Goal: Use online tool/utility: Use online tool/utility

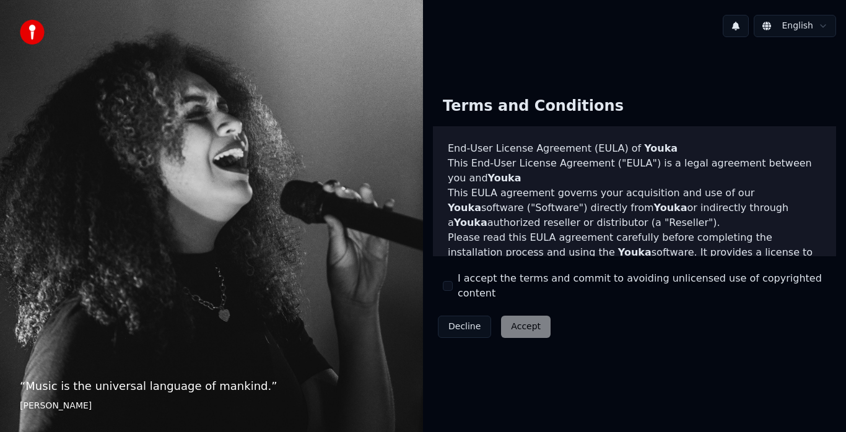
click at [447, 281] on button "I accept the terms and commit to avoiding unlicensed use of copyrighted content" at bounding box center [448, 286] width 10 height 10
click at [521, 316] on button "Accept" at bounding box center [526, 327] width 50 height 22
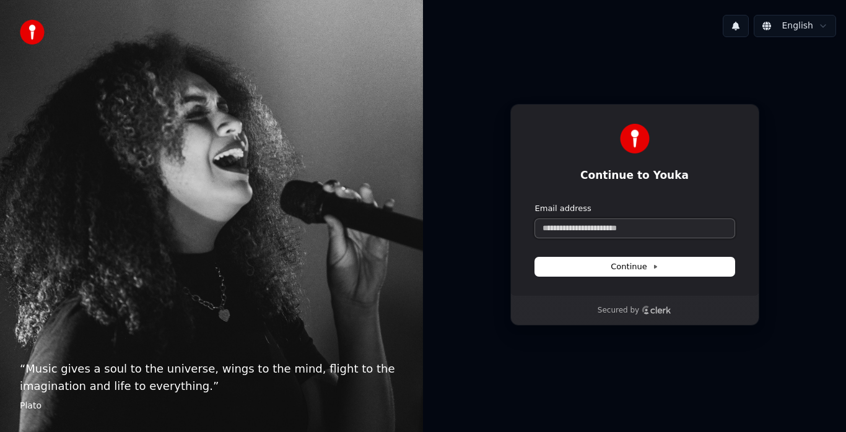
click at [651, 230] on input "Email address" at bounding box center [634, 228] width 199 height 19
click at [669, 262] on button "Continue" at bounding box center [634, 267] width 199 height 19
type input "**********"
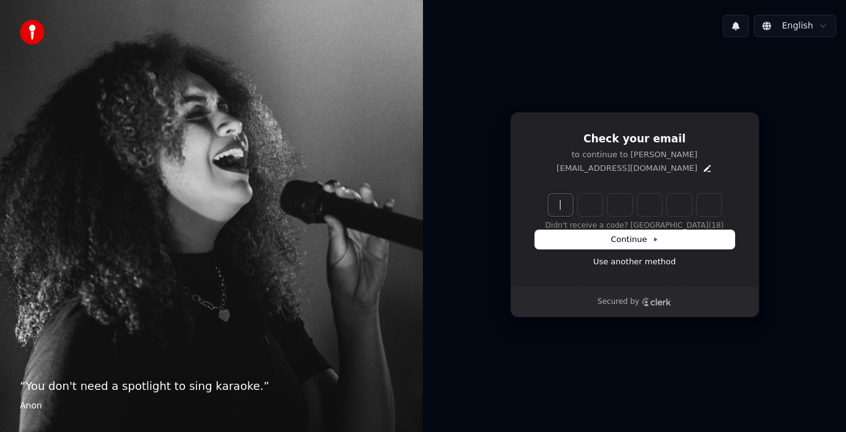
click at [556, 203] on input "Enter verification code" at bounding box center [634, 205] width 173 height 22
type input "******"
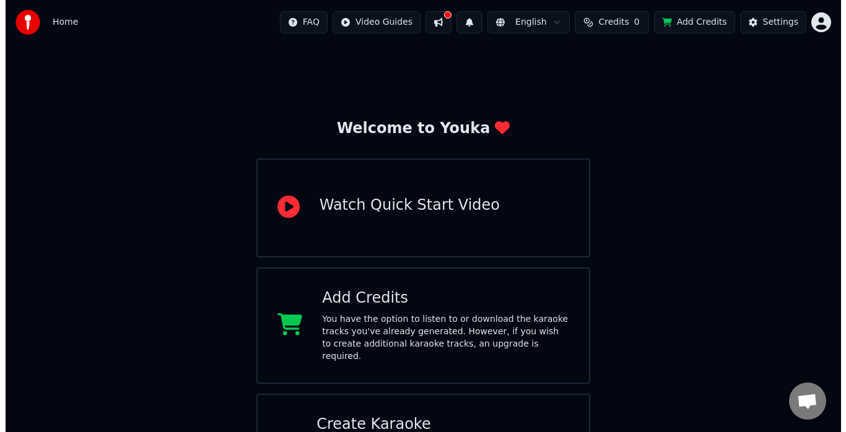
scroll to position [53, 0]
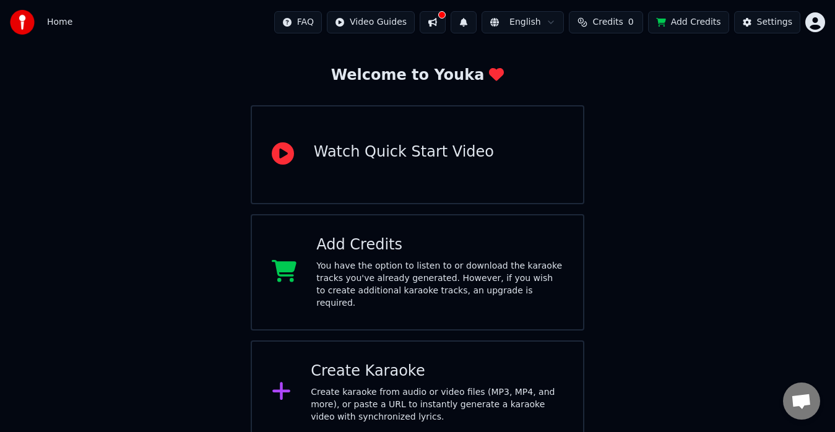
click at [379, 370] on div "Create Karaoke Create karaoke from audio or video files (MP3, MP4, and more), o…" at bounding box center [437, 393] width 253 height 62
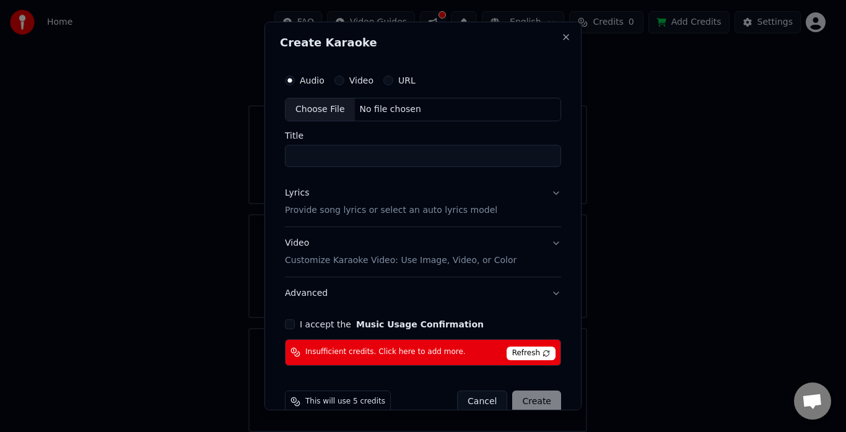
click at [334, 79] on button "Video" at bounding box center [339, 81] width 10 height 10
click at [539, 247] on button "Video Customize Karaoke Video: Use Image, Video, or Color" at bounding box center [423, 252] width 276 height 50
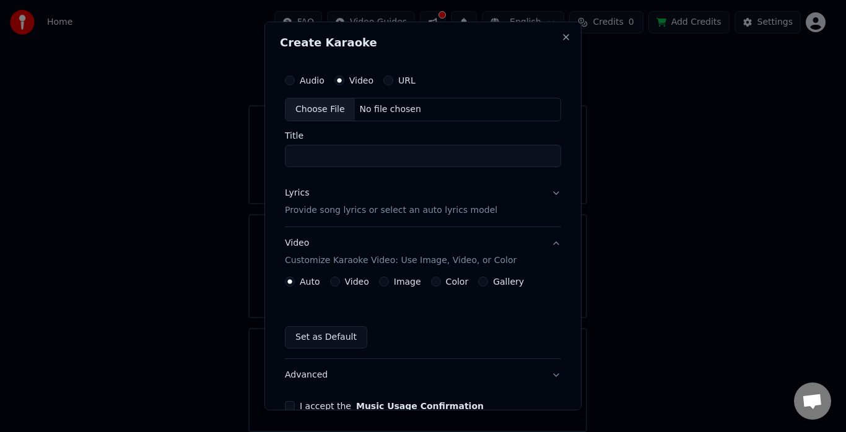
scroll to position [62, 0]
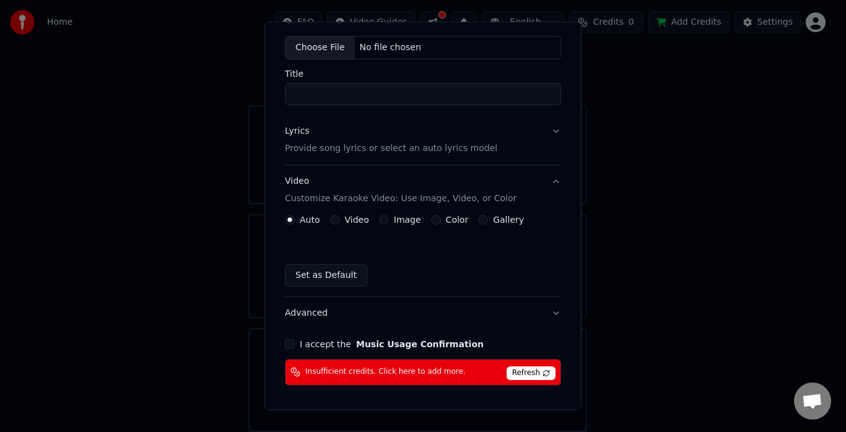
click at [291, 345] on button "I accept the Music Usage Confirmation" at bounding box center [290, 344] width 10 height 10
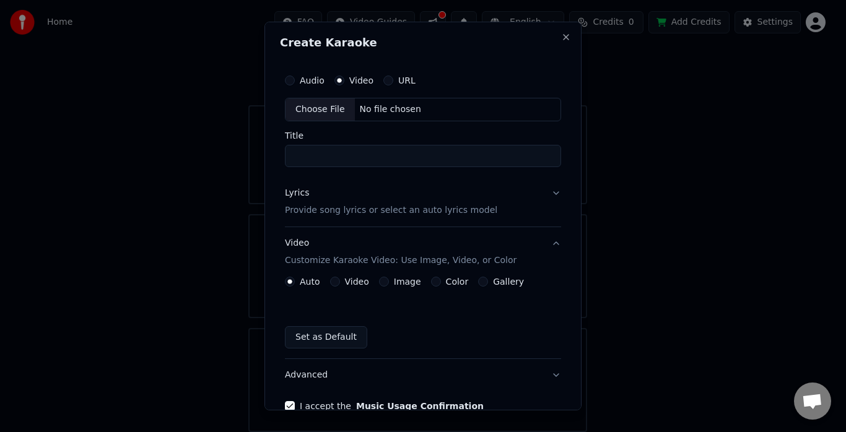
click at [419, 108] on div "Choose File No file chosen" at bounding box center [423, 110] width 276 height 24
type input "**********"
click at [328, 283] on button "Video" at bounding box center [333, 282] width 10 height 10
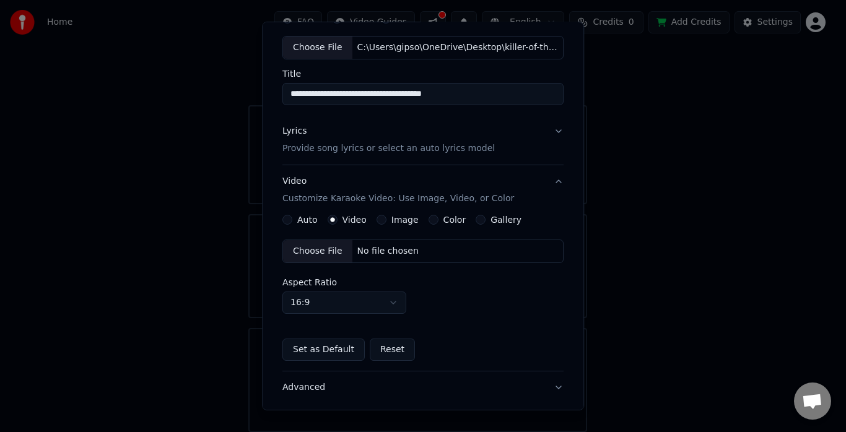
scroll to position [178, 0]
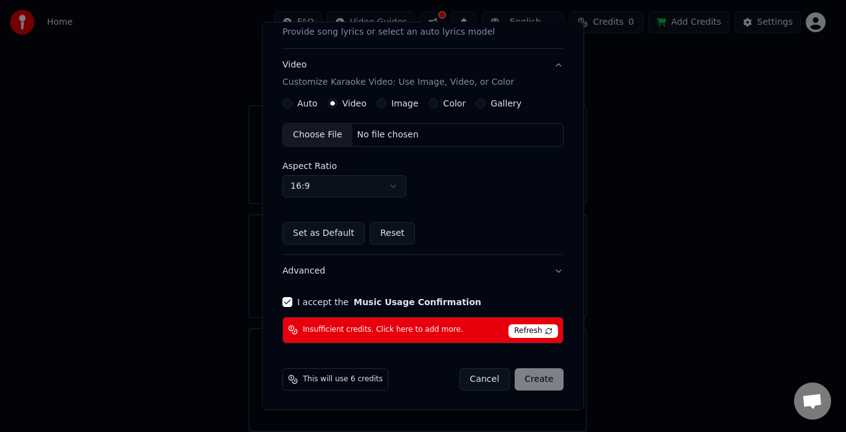
click at [524, 379] on div "Cancel Create" at bounding box center [511, 379] width 104 height 22
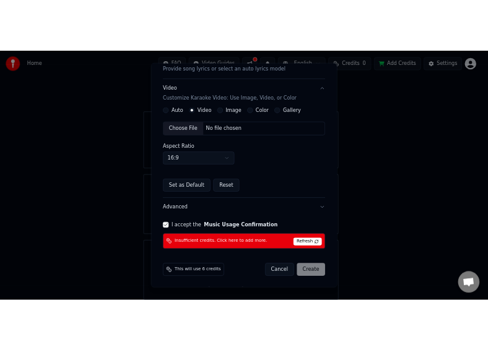
scroll to position [0, 0]
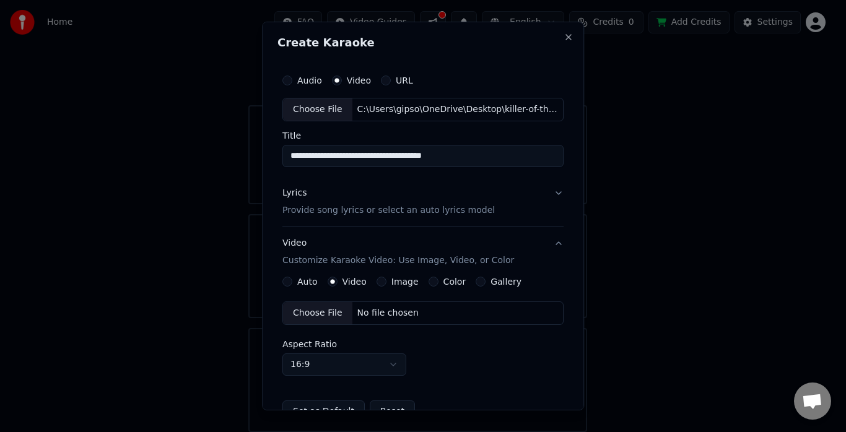
click at [550, 193] on button "Lyrics Provide song lyrics or select an auto lyrics model" at bounding box center [422, 202] width 281 height 50
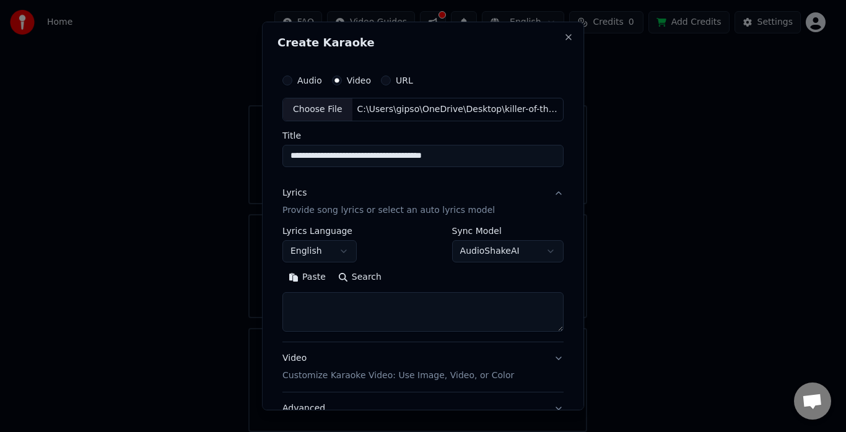
click at [345, 277] on button "Search" at bounding box center [360, 277] width 56 height 20
click at [352, 274] on button "Search" at bounding box center [360, 277] width 56 height 20
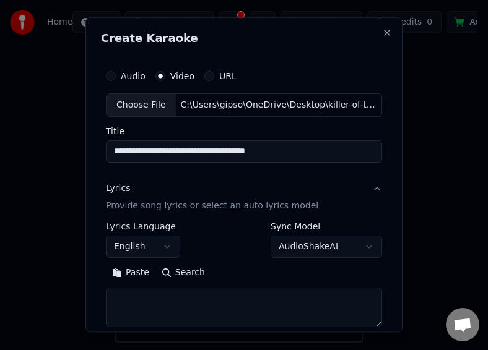
click at [119, 272] on button "Paste" at bounding box center [131, 273] width 50 height 20
click at [121, 271] on button "Paste" at bounding box center [131, 273] width 50 height 20
click at [118, 272] on button "Paste" at bounding box center [131, 273] width 50 height 20
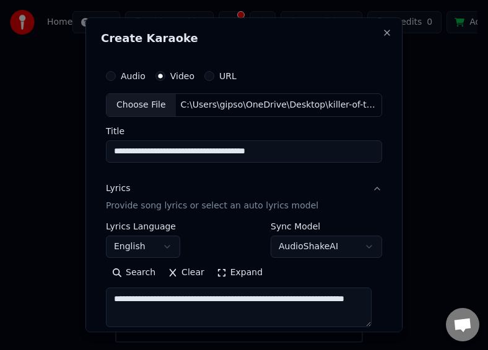
scroll to position [211, 0]
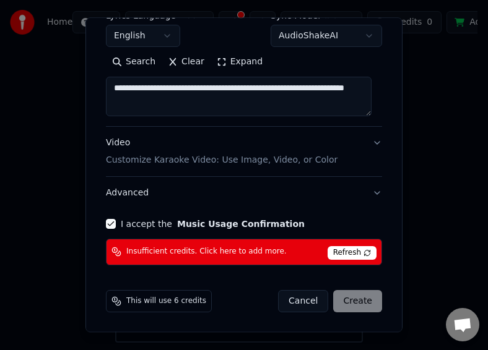
click at [344, 298] on div "Cancel Create" at bounding box center [330, 301] width 104 height 22
click at [165, 108] on textarea "**********" at bounding box center [239, 97] width 266 height 40
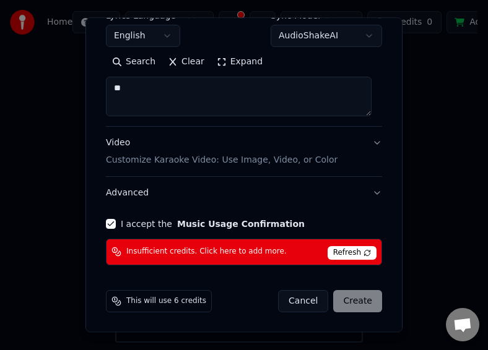
type textarea "*"
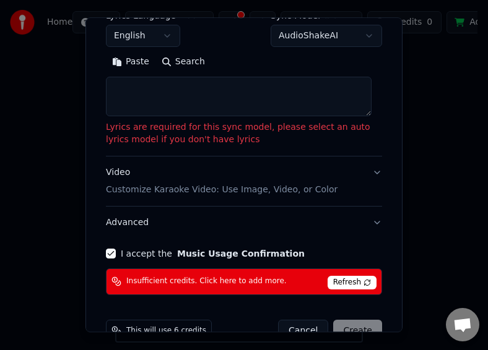
click at [121, 62] on button "Paste" at bounding box center [131, 62] width 50 height 20
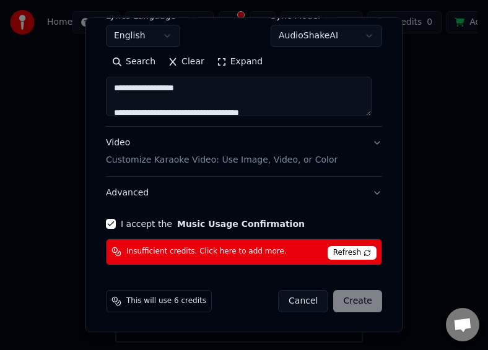
click at [349, 302] on div "Cancel Create" at bounding box center [330, 301] width 104 height 22
click at [345, 253] on span "Refresh" at bounding box center [352, 253] width 49 height 14
click at [344, 298] on div "Cancel Create" at bounding box center [330, 301] width 104 height 22
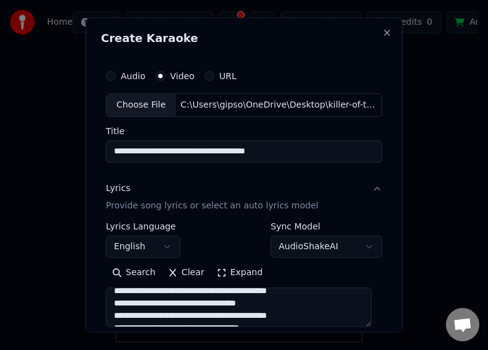
scroll to position [0, 0]
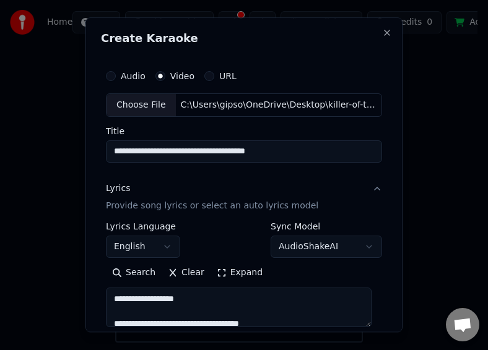
click at [135, 269] on button "Search" at bounding box center [134, 273] width 56 height 20
type textarea "**********"
click at [175, 274] on button "Clear" at bounding box center [186, 273] width 49 height 20
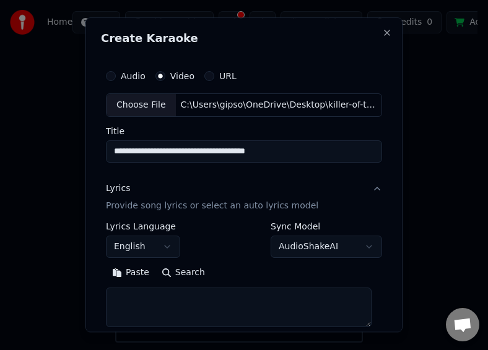
click at [112, 272] on button "Paste" at bounding box center [131, 273] width 50 height 20
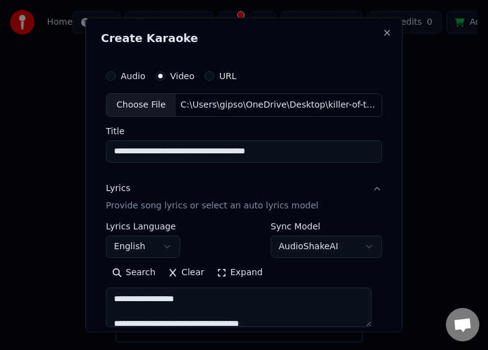
scroll to position [62, 0]
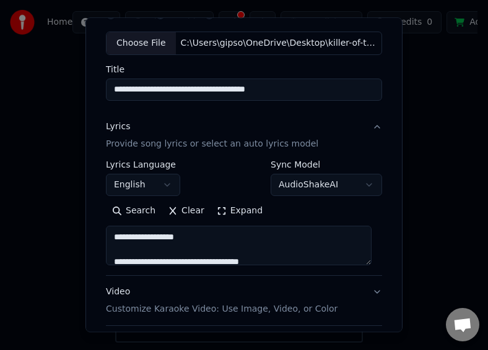
click at [360, 185] on body "**********" at bounding box center [238, 208] width 477 height 523
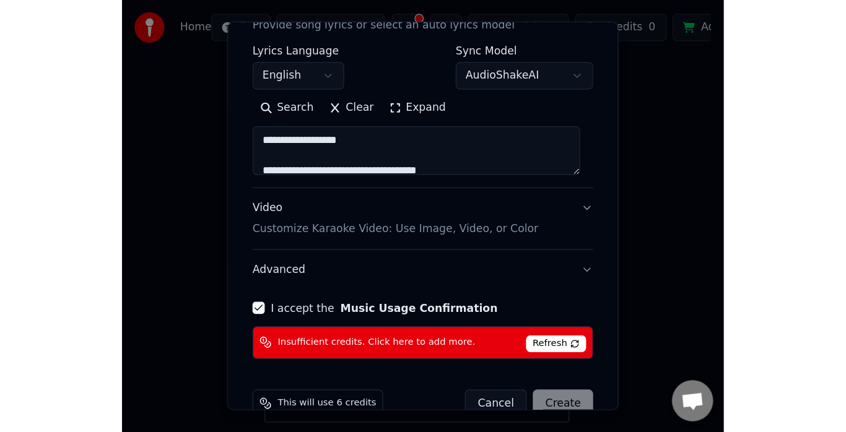
scroll to position [211, 0]
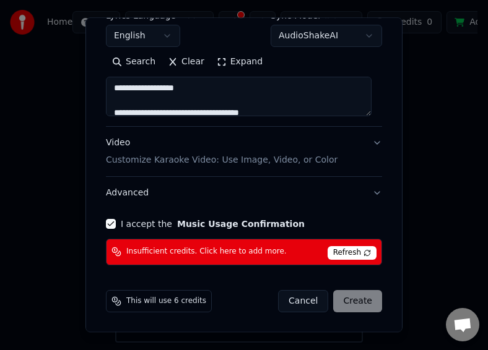
click at [350, 300] on div "Cancel Create" at bounding box center [330, 301] width 104 height 22
click at [370, 300] on div "Cancel Create" at bounding box center [330, 301] width 104 height 22
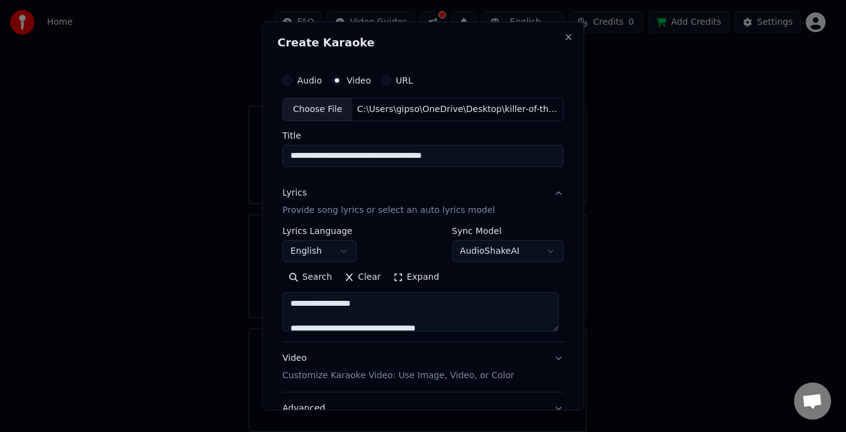
scroll to position [62, 0]
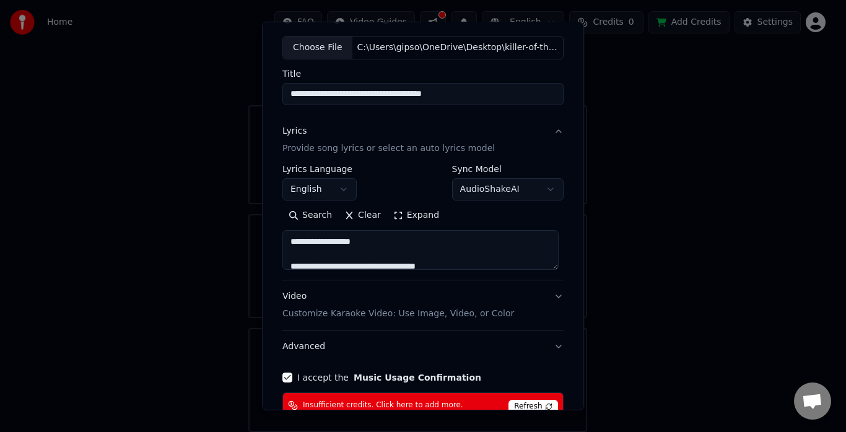
click at [552, 295] on button "Video Customize Karaoke Video: Use Image, Video, or Color" at bounding box center [422, 305] width 281 height 50
type textarea "**********"
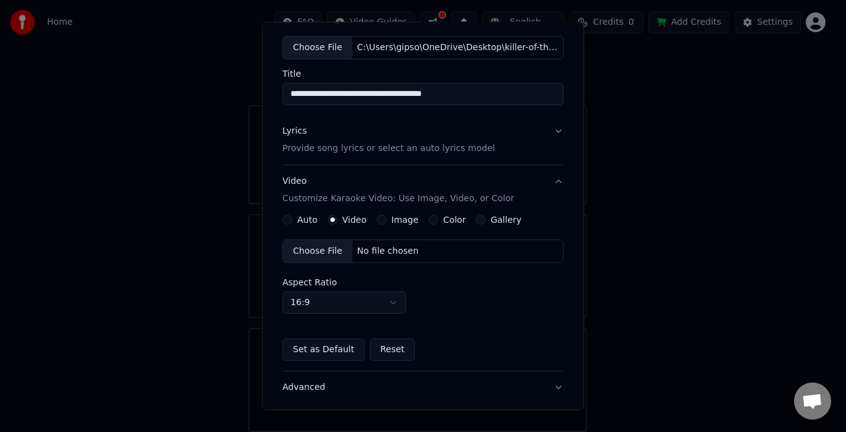
click at [326, 348] on button "Set as Default" at bounding box center [323, 350] width 82 height 22
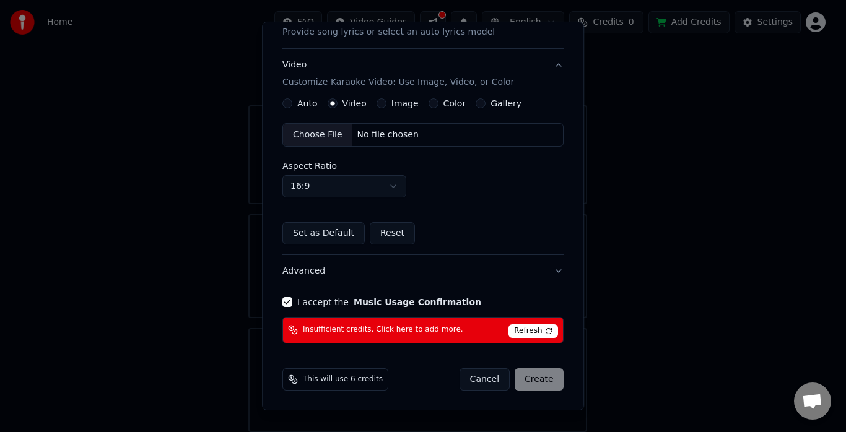
click at [537, 383] on div "Cancel Create" at bounding box center [511, 379] width 104 height 22
click at [549, 272] on button "Advanced" at bounding box center [422, 271] width 281 height 32
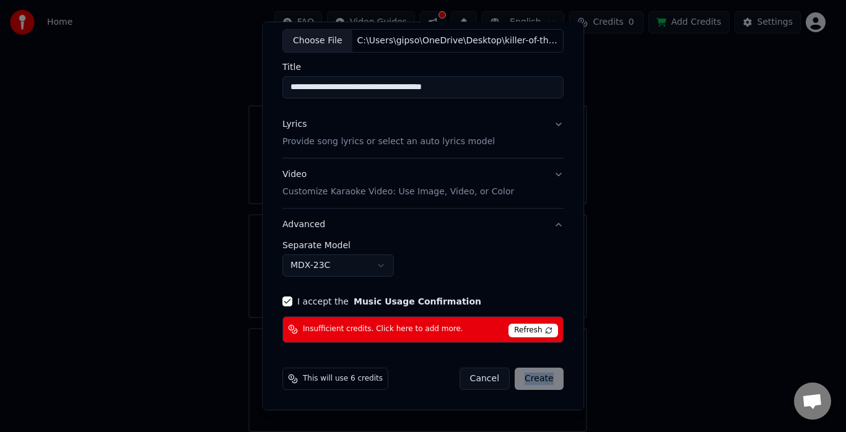
scroll to position [68, 0]
click at [550, 223] on button "Advanced" at bounding box center [422, 225] width 281 height 32
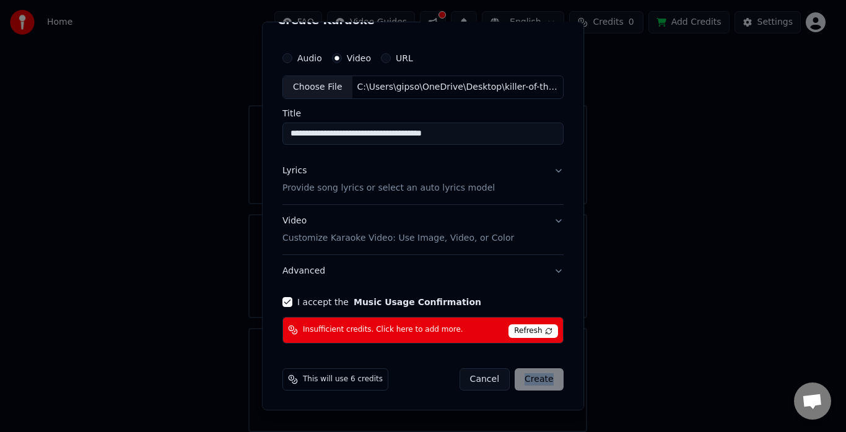
click at [529, 384] on div "Cancel Create" at bounding box center [511, 379] width 104 height 22
click at [537, 375] on div "Cancel Create" at bounding box center [511, 379] width 104 height 22
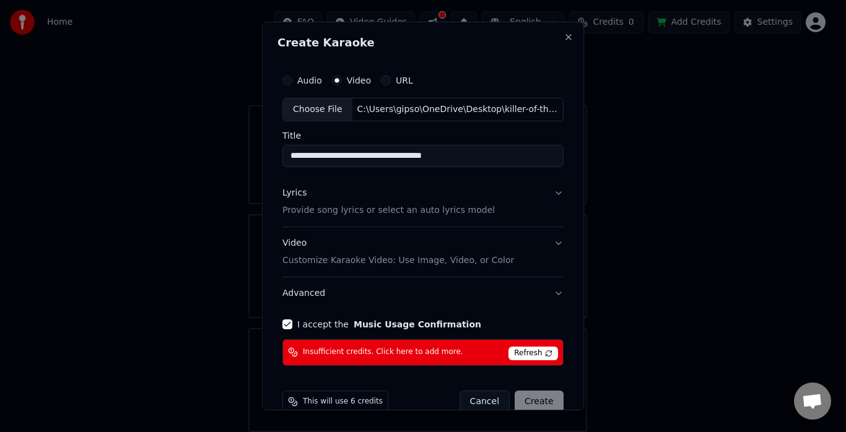
click at [459, 212] on p "Provide song lyrics or select an auto lyrics model" at bounding box center [388, 210] width 212 height 12
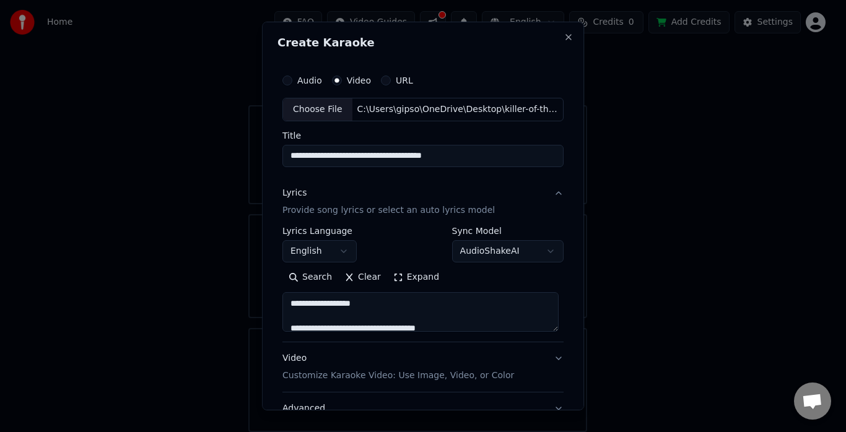
scroll to position [62, 0]
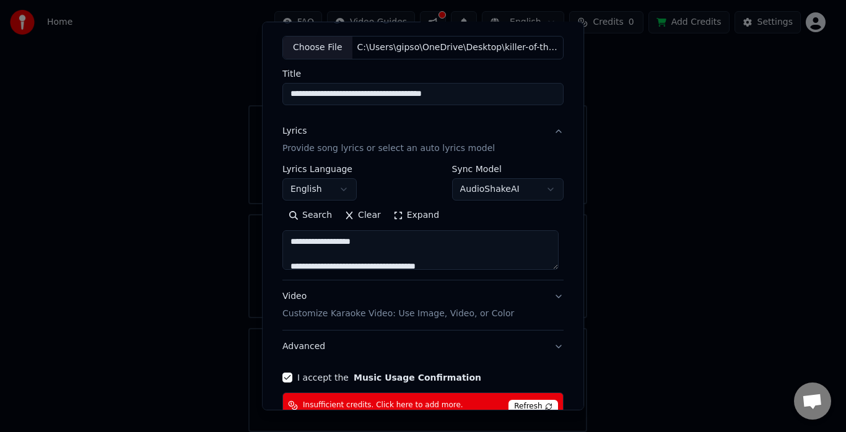
click at [550, 296] on button "Video Customize Karaoke Video: Use Image, Video, or Color" at bounding box center [422, 305] width 281 height 50
type textarea "**********"
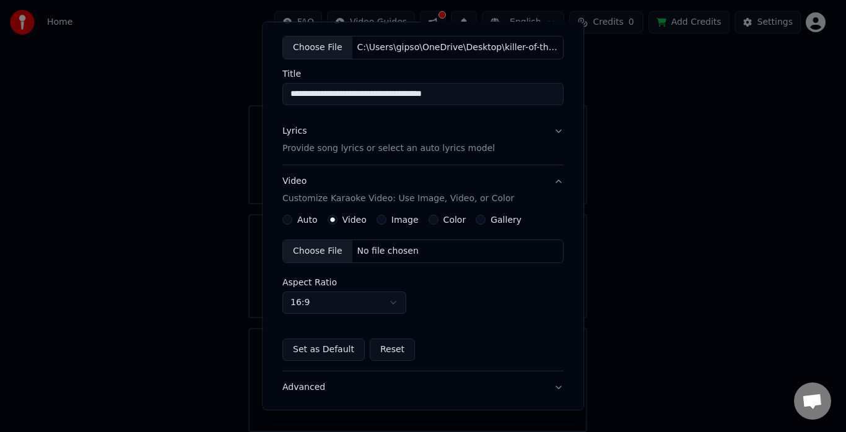
click at [416, 250] on div "Choose File No file chosen" at bounding box center [422, 252] width 281 height 24
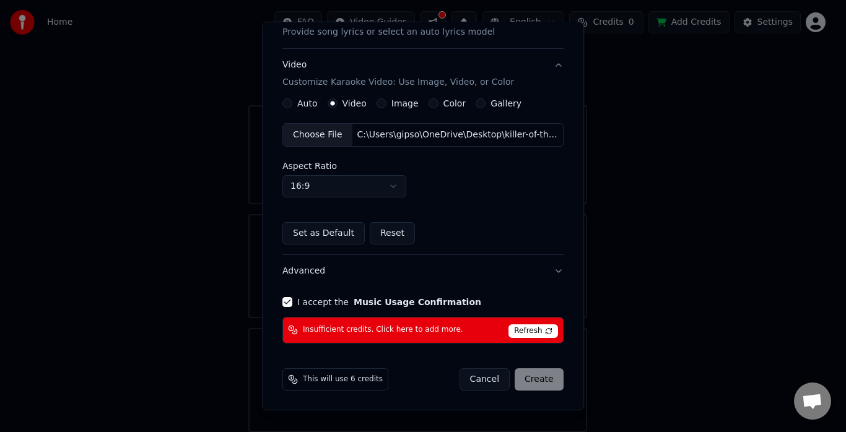
click at [537, 376] on div "Cancel Create" at bounding box center [511, 379] width 104 height 22
click at [388, 181] on body "**********" at bounding box center [417, 189] width 835 height 485
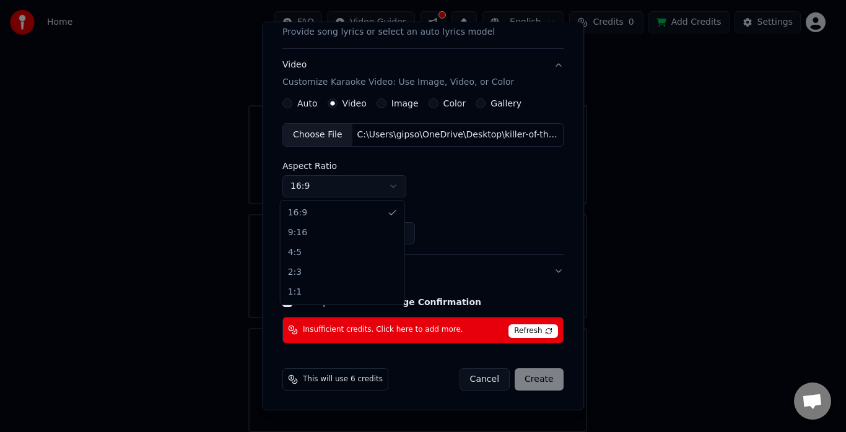
click at [386, 184] on body "**********" at bounding box center [417, 189] width 835 height 485
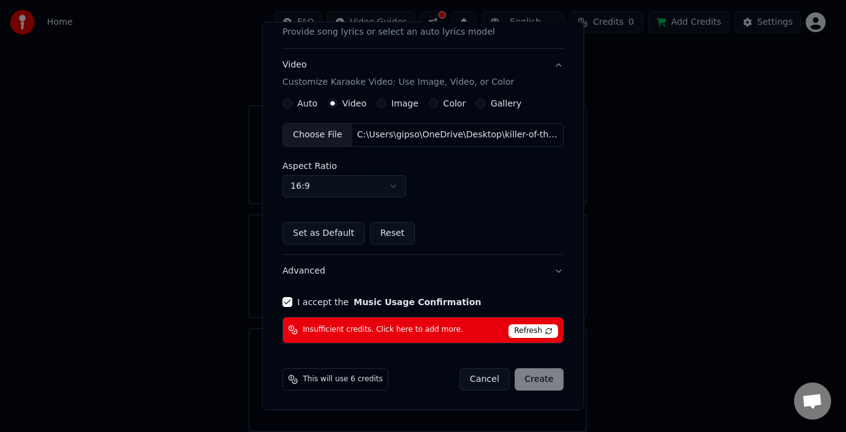
click at [538, 375] on div "Cancel Create" at bounding box center [511, 379] width 104 height 22
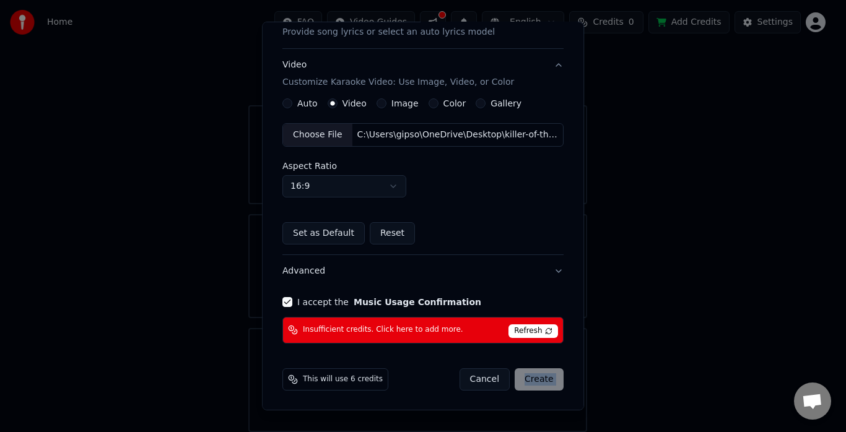
scroll to position [0, 0]
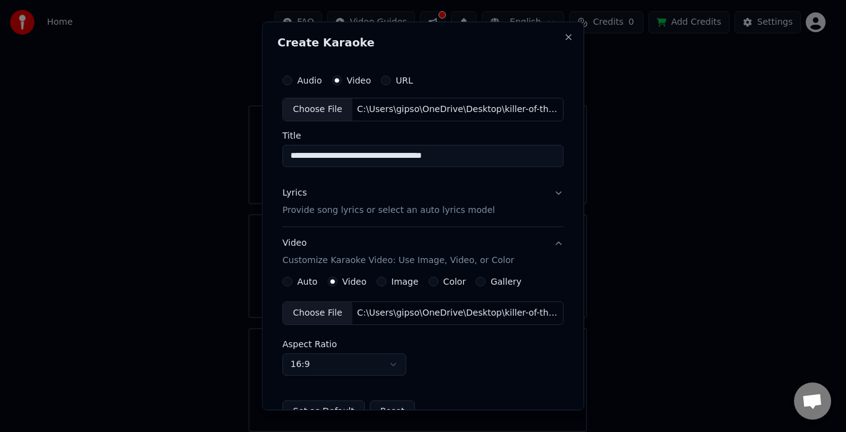
click at [406, 209] on p "Provide song lyrics or select an auto lyrics model" at bounding box center [388, 210] width 212 height 12
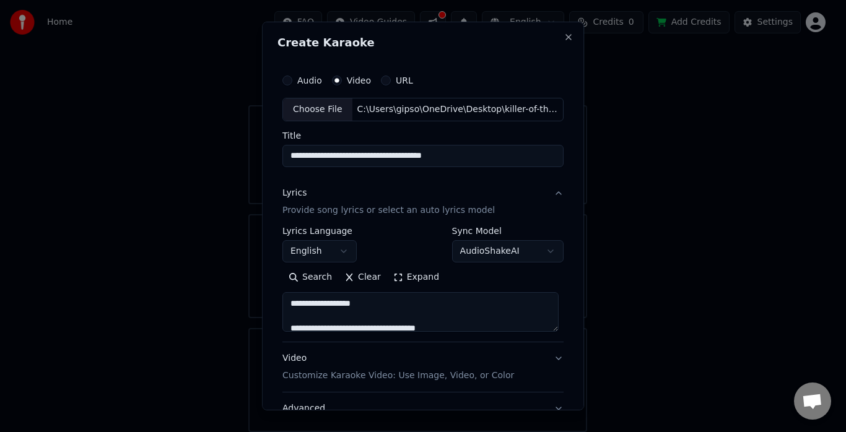
click at [547, 358] on button "Video Customize Karaoke Video: Use Image, Video, or Color" at bounding box center [422, 367] width 281 height 50
type textarea "**********"
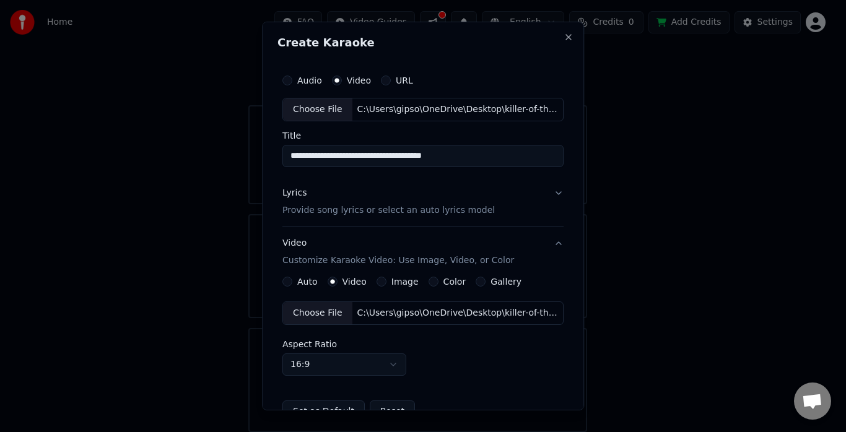
scroll to position [178, 0]
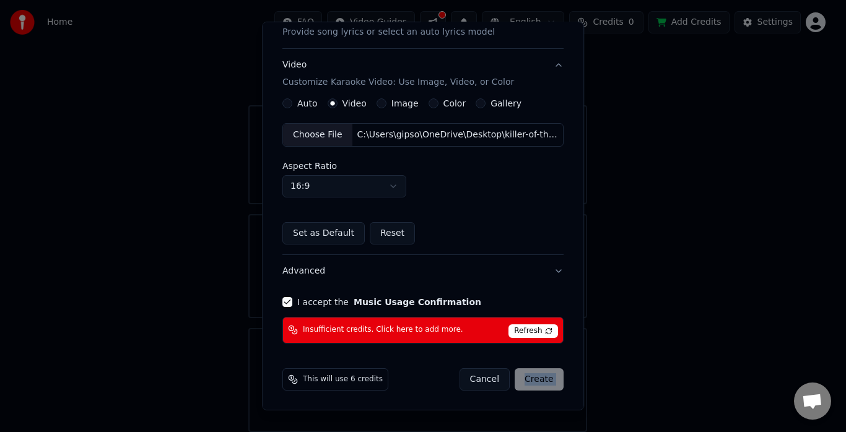
click at [539, 379] on div "Cancel Create" at bounding box center [511, 379] width 104 height 22
click at [536, 326] on span "Refresh" at bounding box center [532, 331] width 49 height 14
click at [536, 378] on div "Cancel Create" at bounding box center [511, 379] width 104 height 22
click at [545, 376] on div "Cancel Create" at bounding box center [511, 379] width 104 height 22
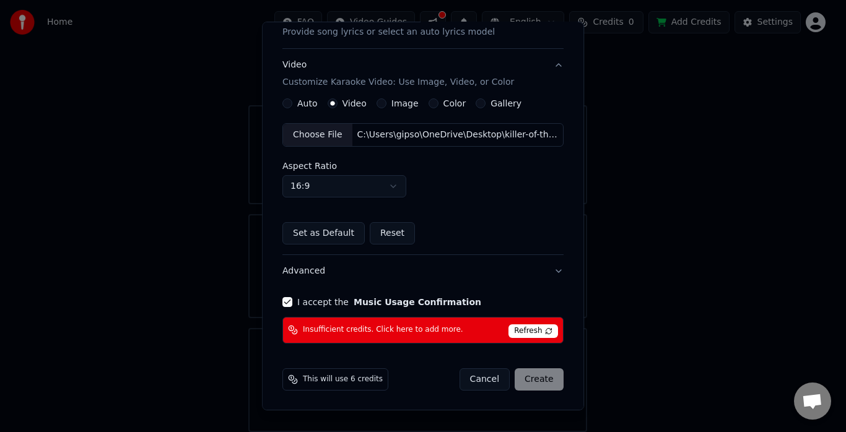
click at [320, 384] on span "This will use 6 credits" at bounding box center [343, 380] width 80 height 10
click at [527, 378] on div "Cancel Create" at bounding box center [511, 379] width 104 height 22
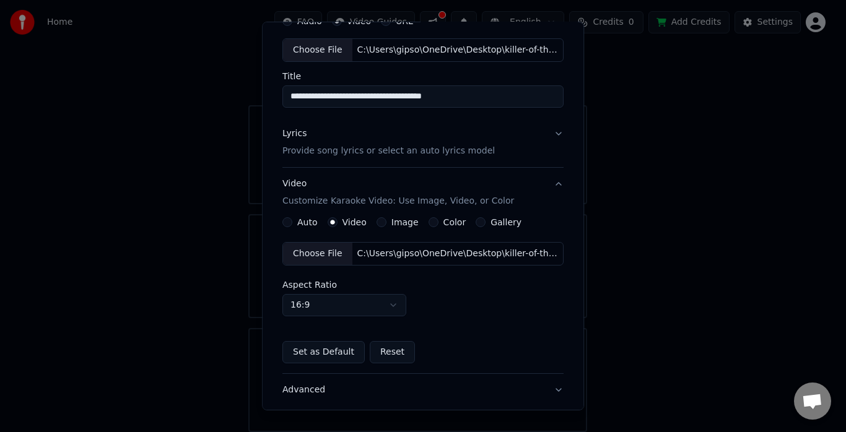
scroll to position [0, 0]
